Goal: Transaction & Acquisition: Download file/media

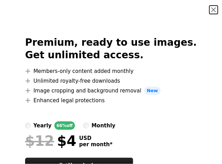
click at [209, 10] on button "An X shape" at bounding box center [213, 10] width 8 height 8
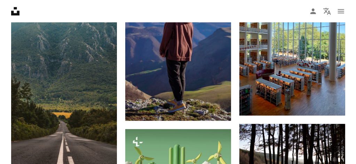
scroll to position [816, 0]
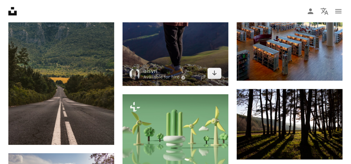
click at [151, 62] on img at bounding box center [176, 6] width 106 height 159
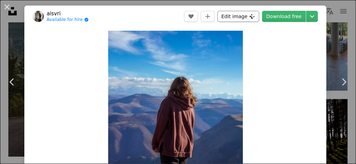
click at [216, 13] on button "Edit image Plus sign for Unsplash+" at bounding box center [239, 16] width 42 height 11
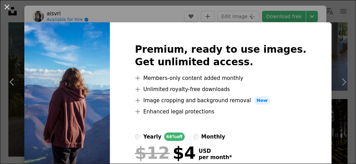
drag, startPoint x: 294, startPoint y: 32, endPoint x: 330, endPoint y: 35, distance: 35.6
drag, startPoint x: 330, startPoint y: 35, endPoint x: 52, endPoint y: 16, distance: 278.5
click at [52, 16] on div "An X shape Premium, ready to use images. Get unlimited access. A plus sign Memb…" at bounding box center [178, 82] width 356 height 164
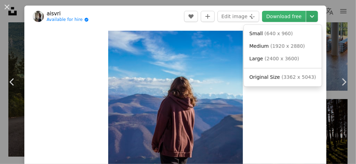
click at [216, 13] on icon "Chevron down" at bounding box center [312, 16] width 11 height 8
click at [216, 80] on span "Original Size" at bounding box center [265, 77] width 31 height 6
